Goal: Information Seeking & Learning: Understand process/instructions

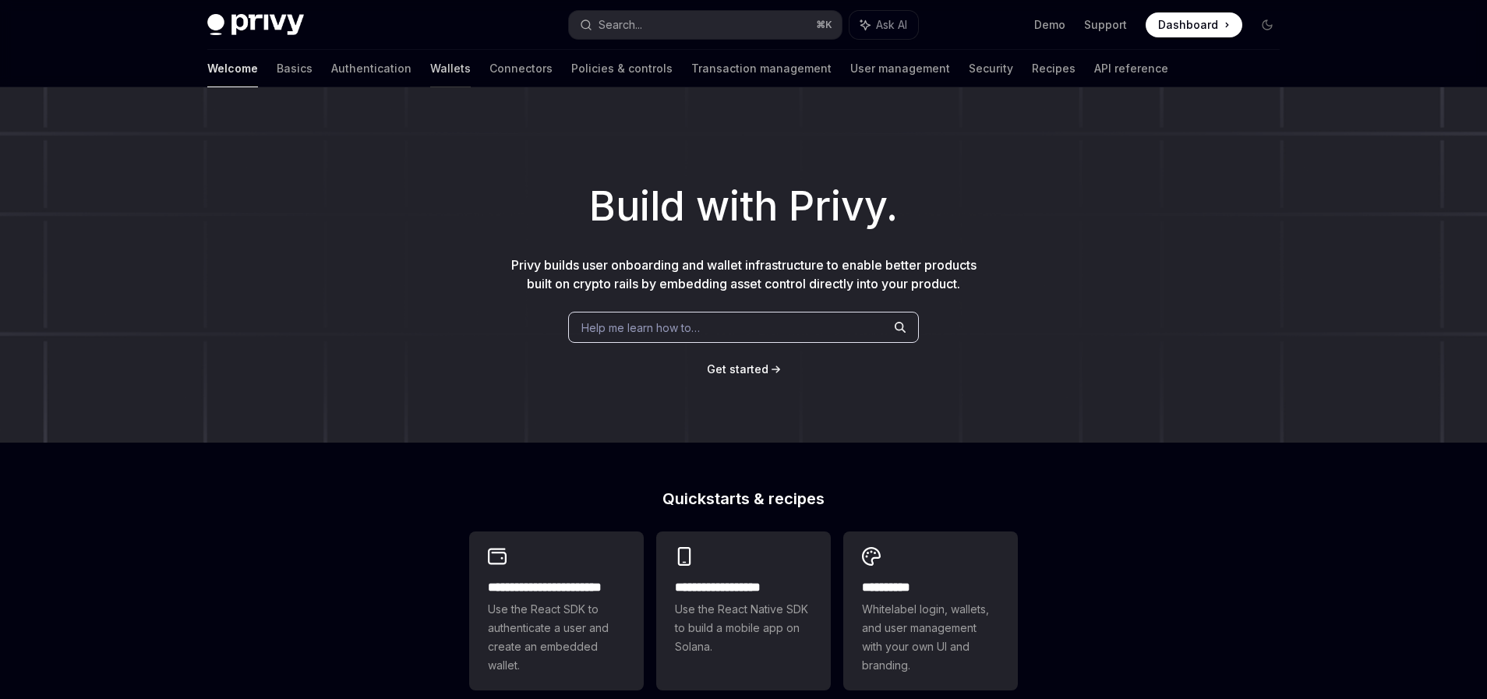
click at [430, 66] on link "Wallets" at bounding box center [450, 68] width 41 height 37
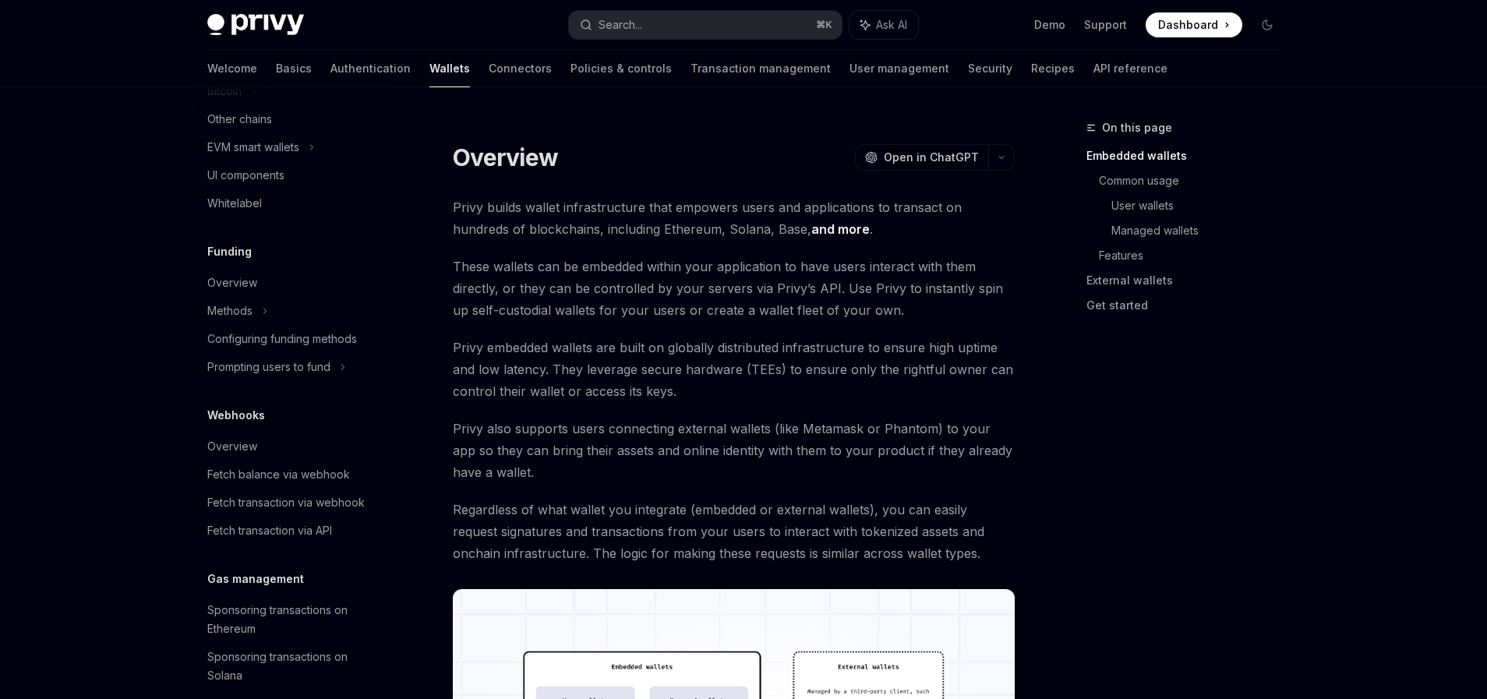
scroll to position [493, 0]
click at [261, 295] on link "Overview" at bounding box center [294, 282] width 199 height 28
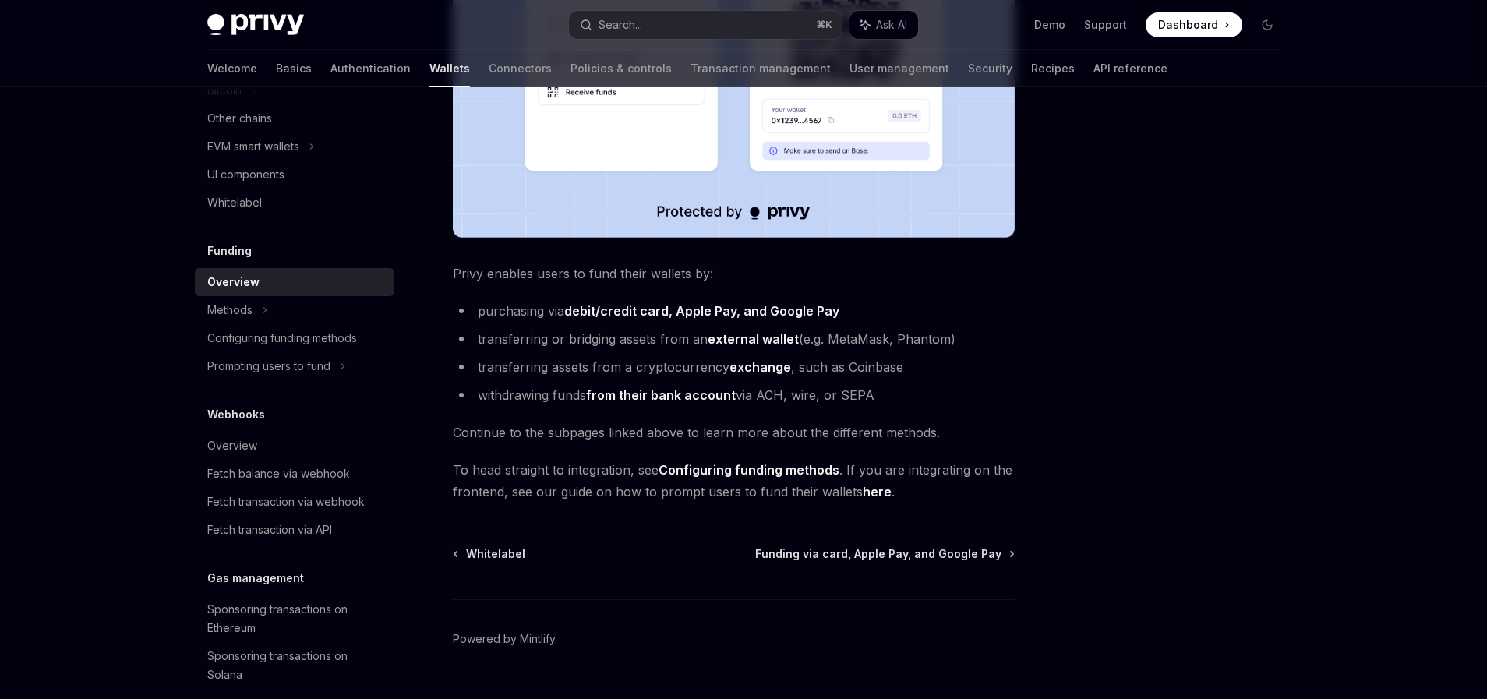
scroll to position [523, 0]
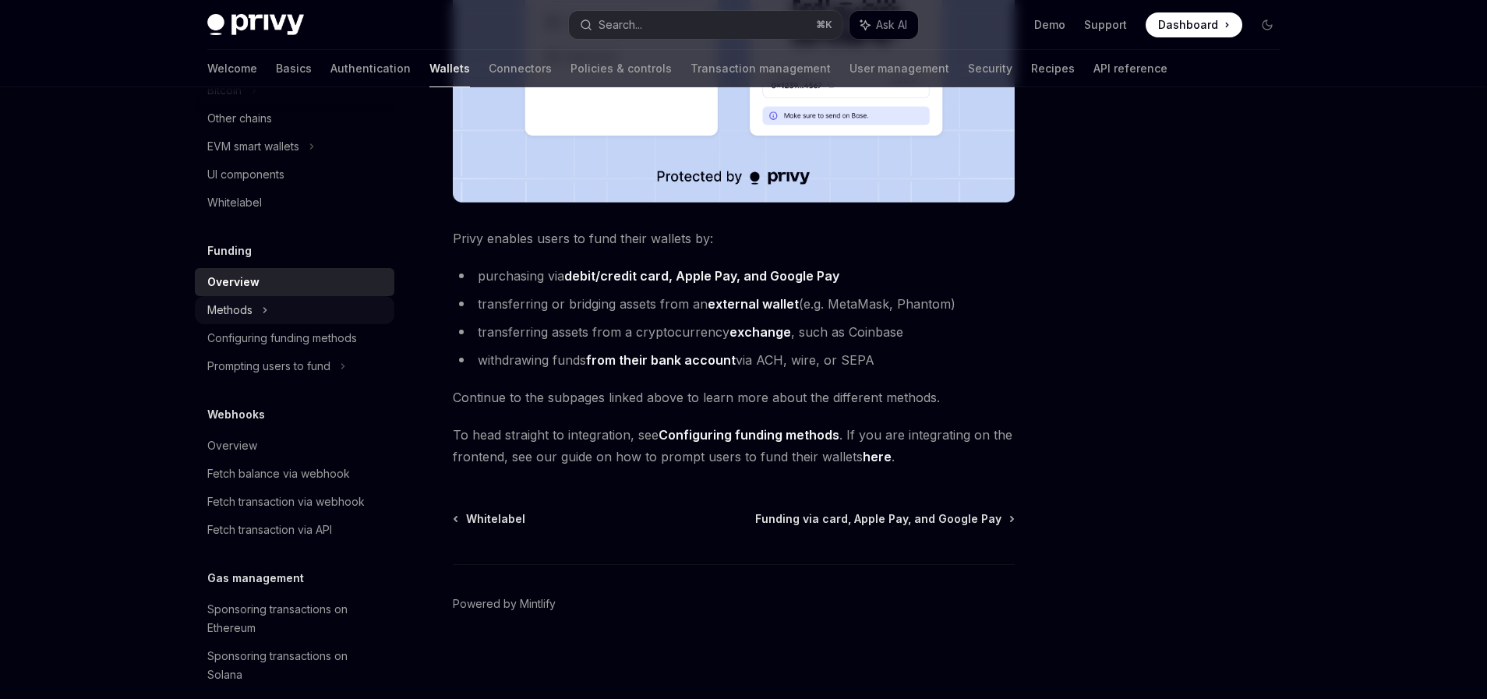
type textarea "*"
